Goal: Task Accomplishment & Management: Use online tool/utility

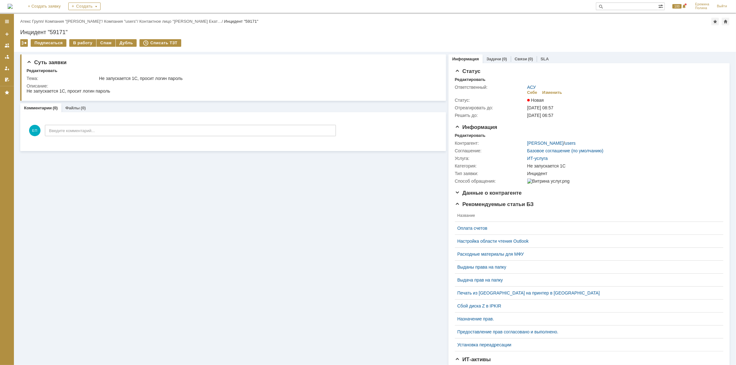
click at [93, 198] on div "Суть заявки Редактировать Тема: Не запускается 1С, просит логин пароль Описание…" at bounding box center [233, 235] width 426 height 367
click at [83, 42] on div "В работу" at bounding box center [82, 43] width 27 height 8
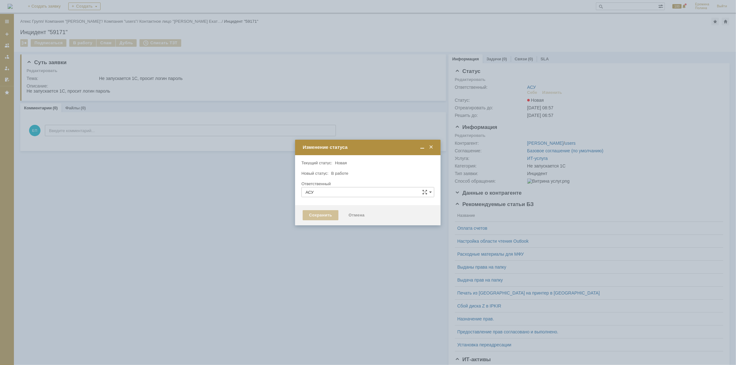
type input "[PERSON_NAME]"
type input "Не запускается 1С"
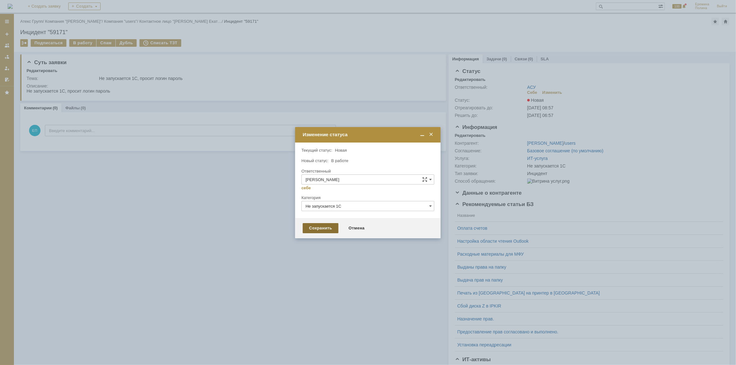
click at [320, 228] on div "Сохранить" at bounding box center [321, 228] width 36 height 10
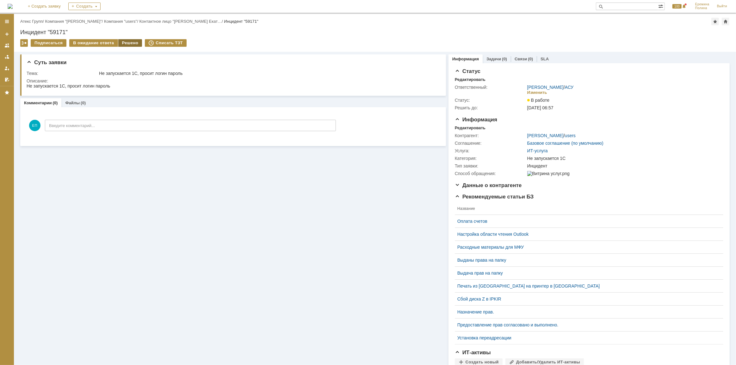
click at [121, 44] on div "Решено" at bounding box center [130, 43] width 24 height 8
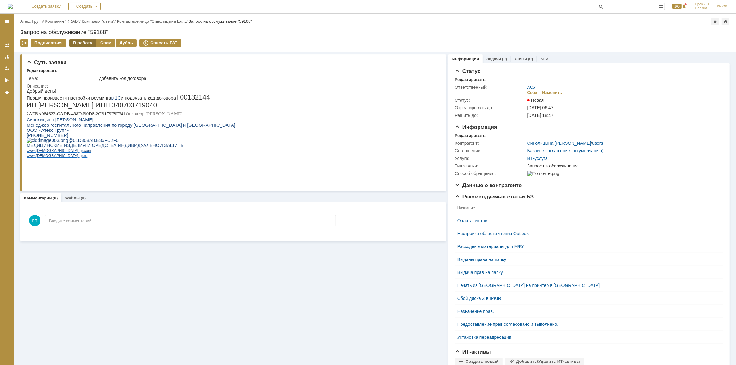
click at [84, 45] on div "В работу" at bounding box center [82, 43] width 27 height 8
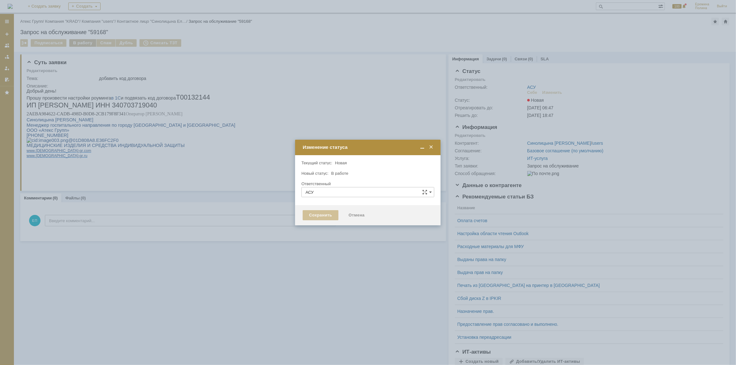
type input "[PERSON_NAME]"
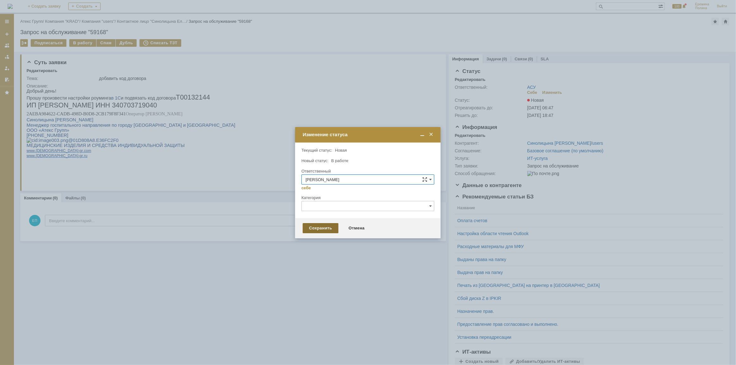
click at [317, 226] on div "Сохранить" at bounding box center [321, 228] width 36 height 10
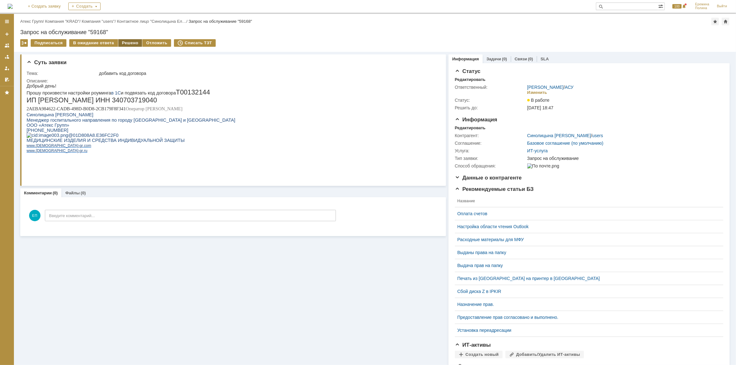
click at [125, 46] on div "Решено" at bounding box center [130, 43] width 24 height 8
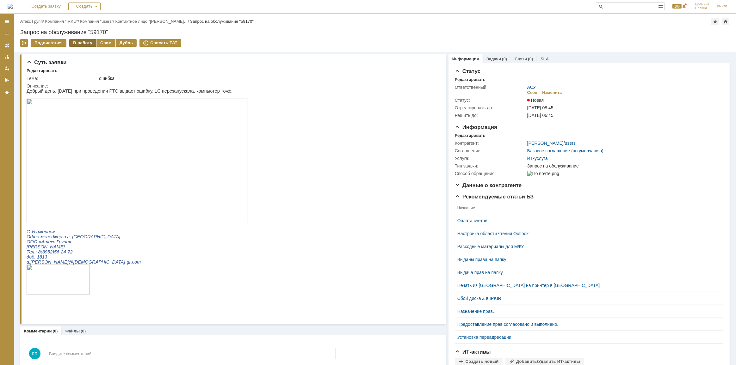
click at [88, 42] on div "В работу" at bounding box center [82, 43] width 27 height 8
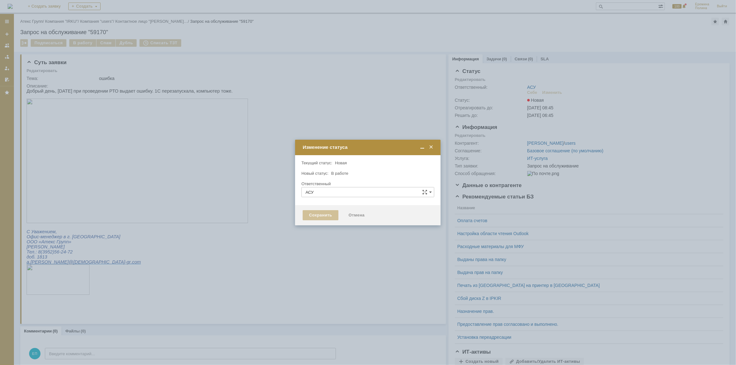
type input "[PERSON_NAME]"
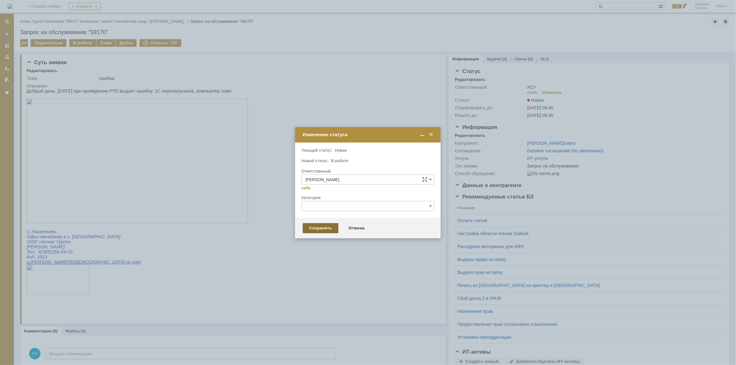
click at [324, 231] on div "Сохранить" at bounding box center [321, 228] width 36 height 10
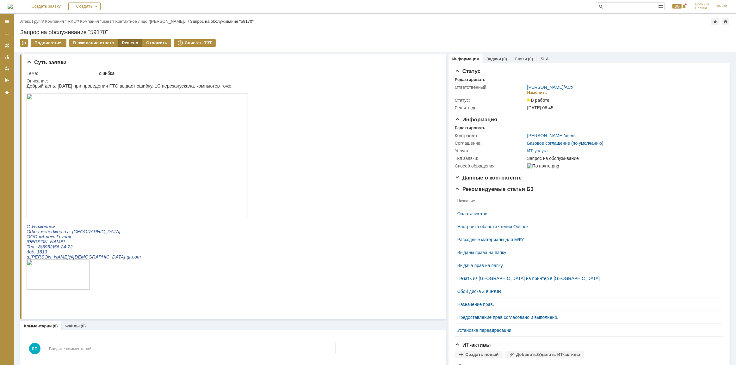
click at [127, 43] on div "Решено" at bounding box center [130, 43] width 24 height 8
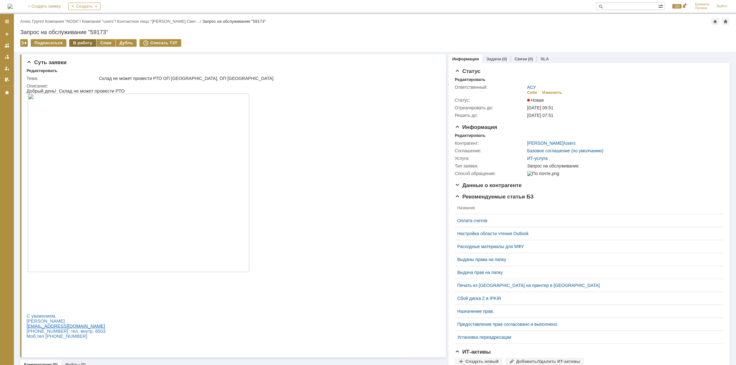
click at [85, 44] on div "В работу" at bounding box center [82, 43] width 27 height 8
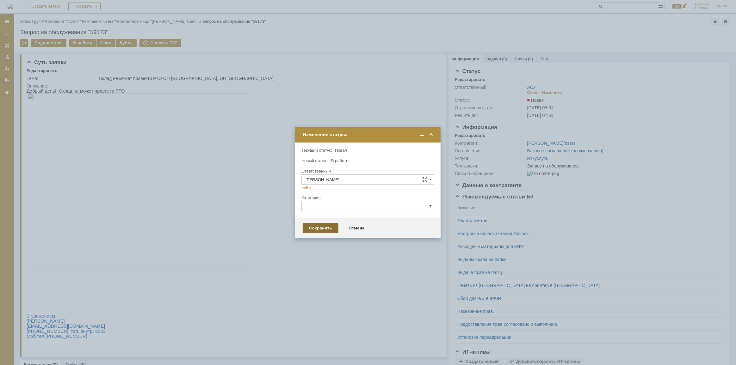
click at [310, 226] on div "Сохранить" at bounding box center [321, 228] width 36 height 10
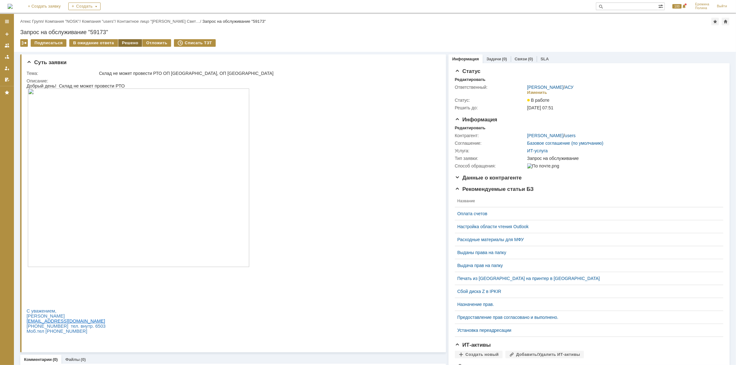
click at [132, 44] on div "Решено" at bounding box center [130, 43] width 24 height 8
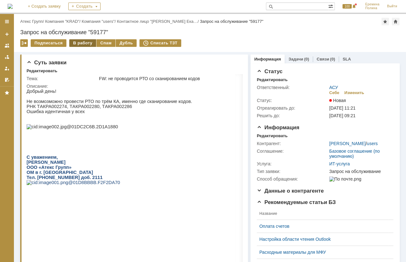
click at [80, 42] on div "В работу" at bounding box center [82, 43] width 27 height 8
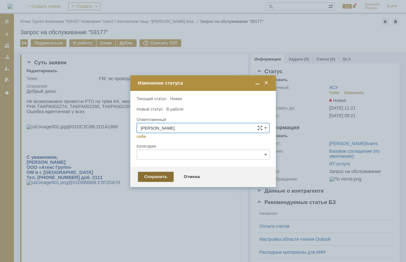
click at [150, 174] on div "Сохранить" at bounding box center [156, 176] width 36 height 10
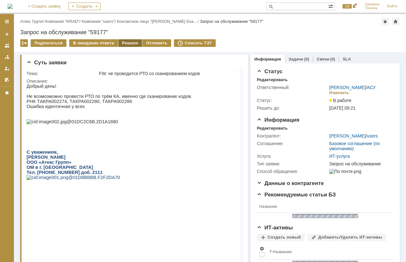
click at [128, 43] on div "Решено" at bounding box center [130, 43] width 24 height 8
